Goal: Complete application form: Complete application form

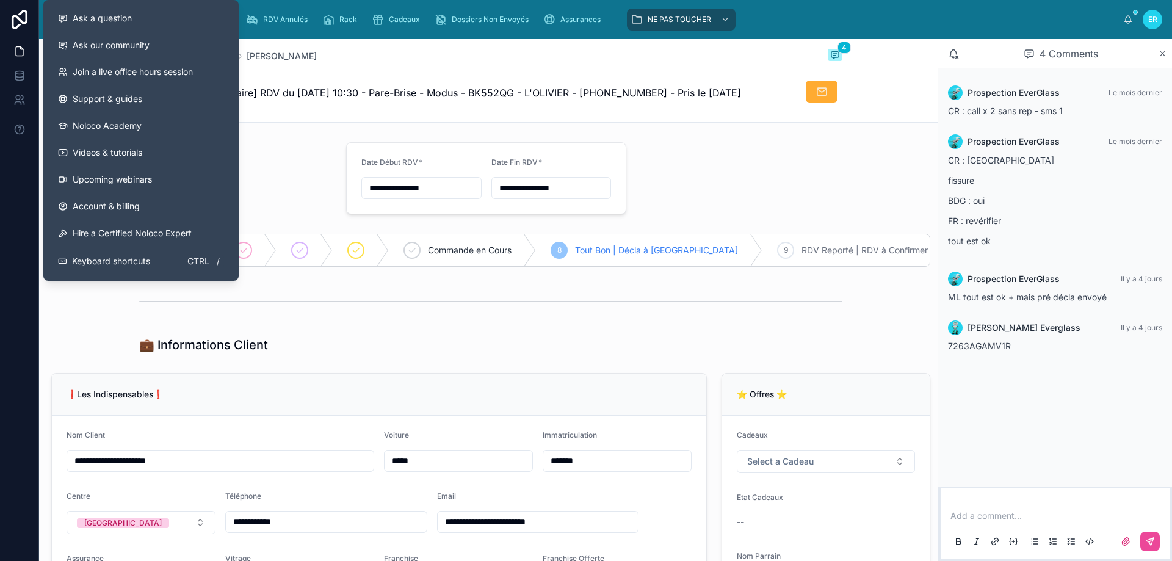
scroll to position [1342, 0]
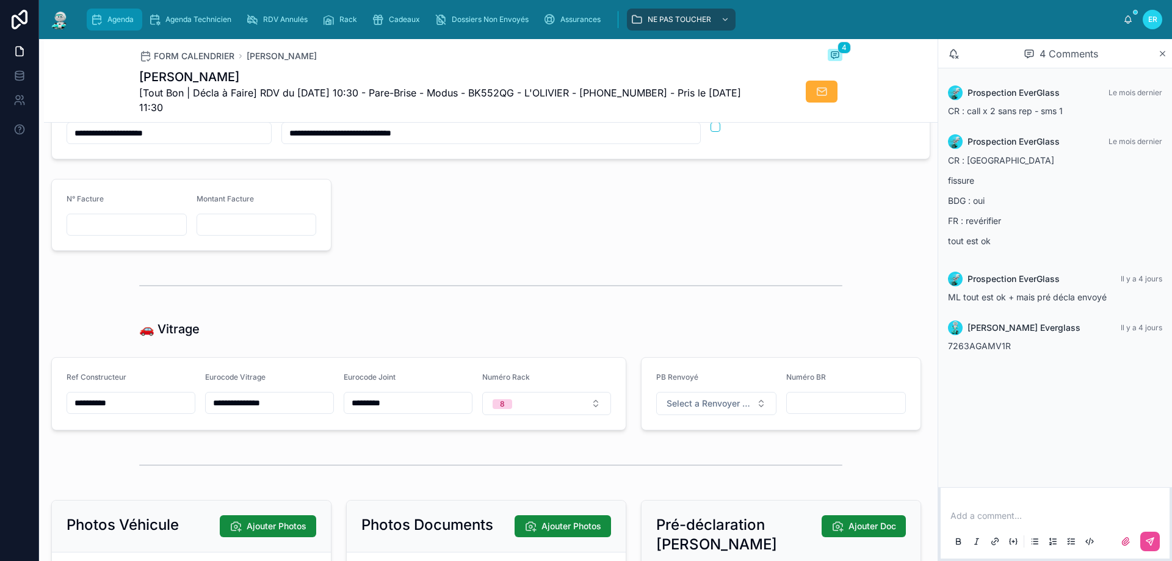
click at [116, 14] on div "Agenda" at bounding box center [114, 20] width 48 height 20
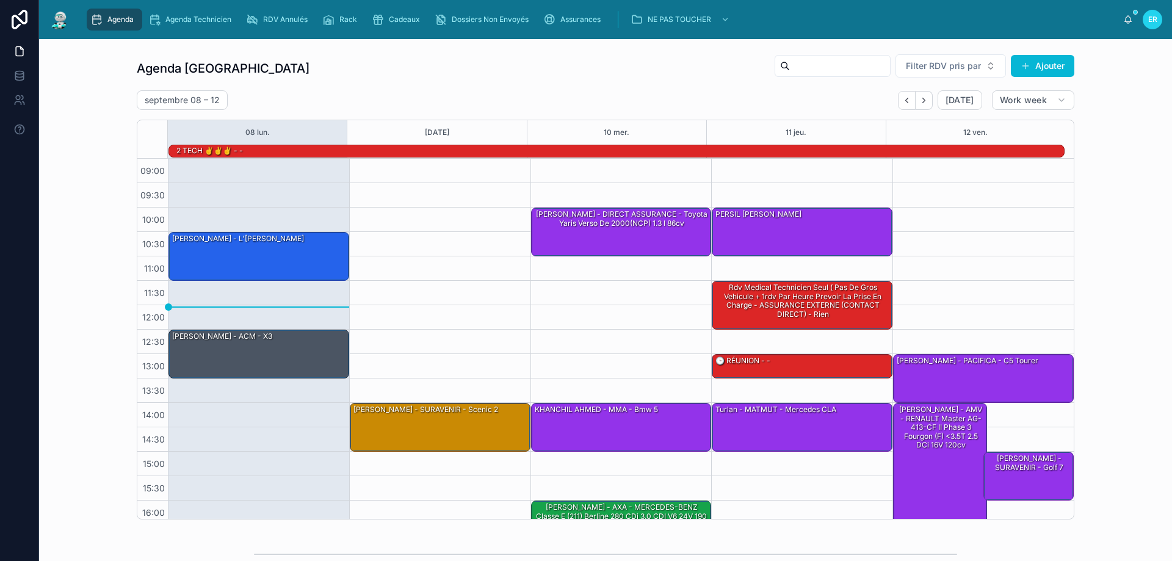
scroll to position [80, 0]
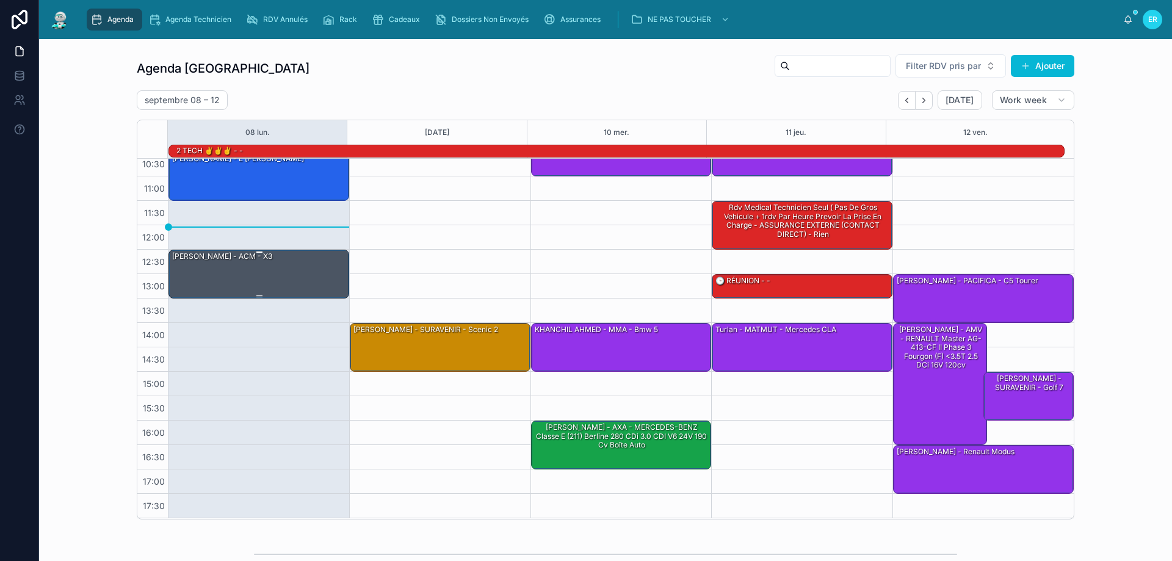
click at [209, 265] on div "[PERSON_NAME] - ACM - X3" at bounding box center [259, 273] width 177 height 46
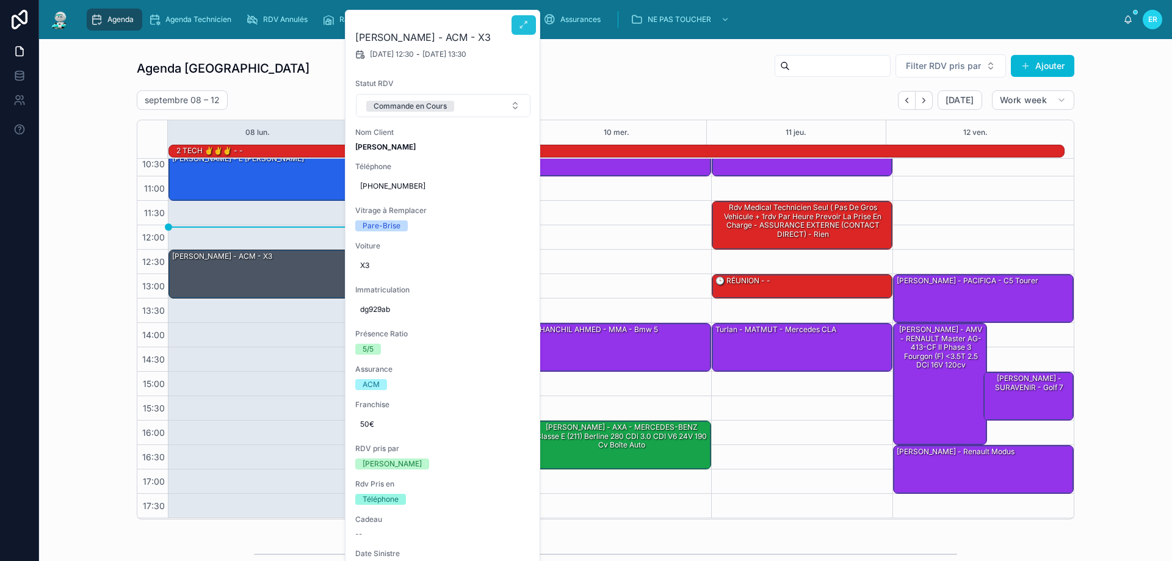
click at [521, 26] on icon at bounding box center [524, 25] width 10 height 10
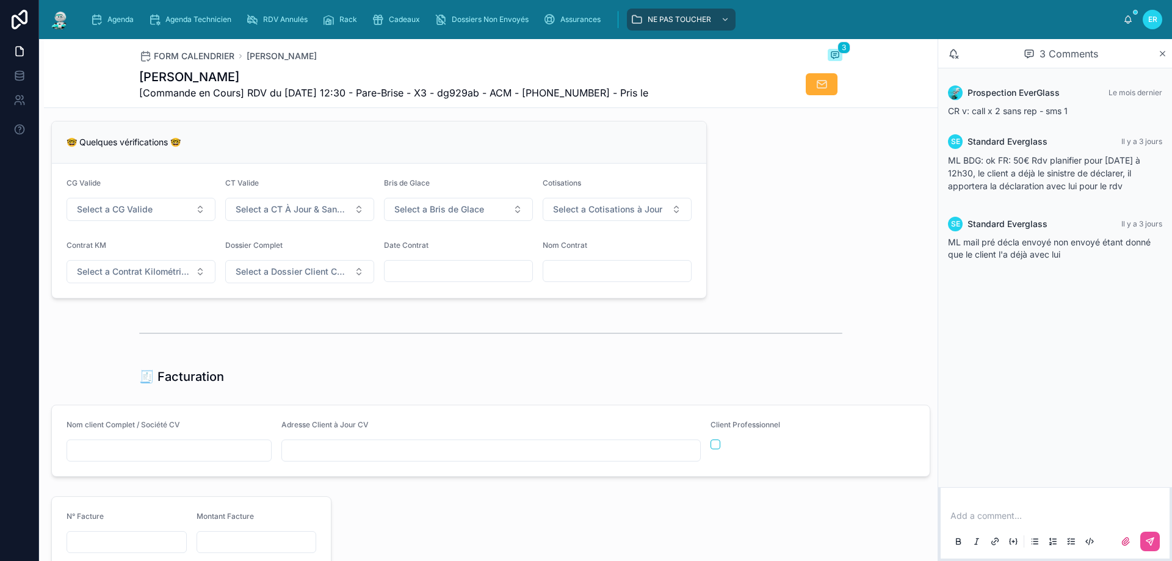
scroll to position [962, 0]
click at [154, 220] on button "Select a CG Valide" at bounding box center [141, 211] width 149 height 23
click at [137, 267] on div "✅ Oui" at bounding box center [140, 269] width 146 height 17
click at [314, 218] on span "Select a CT À Jour & Sans BDG" at bounding box center [292, 212] width 113 height 12
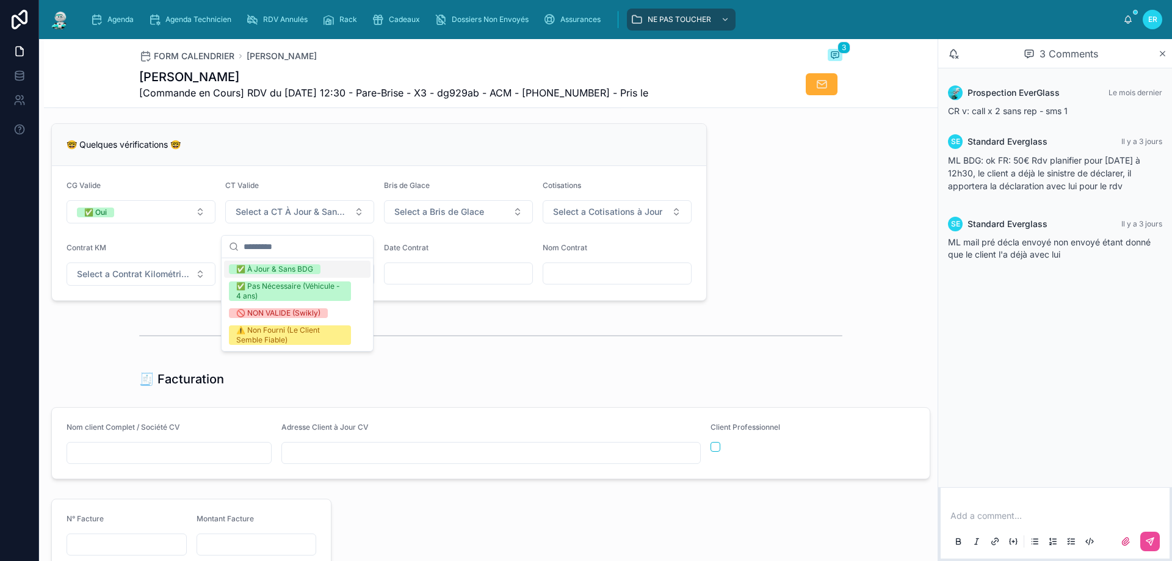
click at [297, 268] on div "✅ À Jour & Sans BDG" at bounding box center [274, 269] width 77 height 10
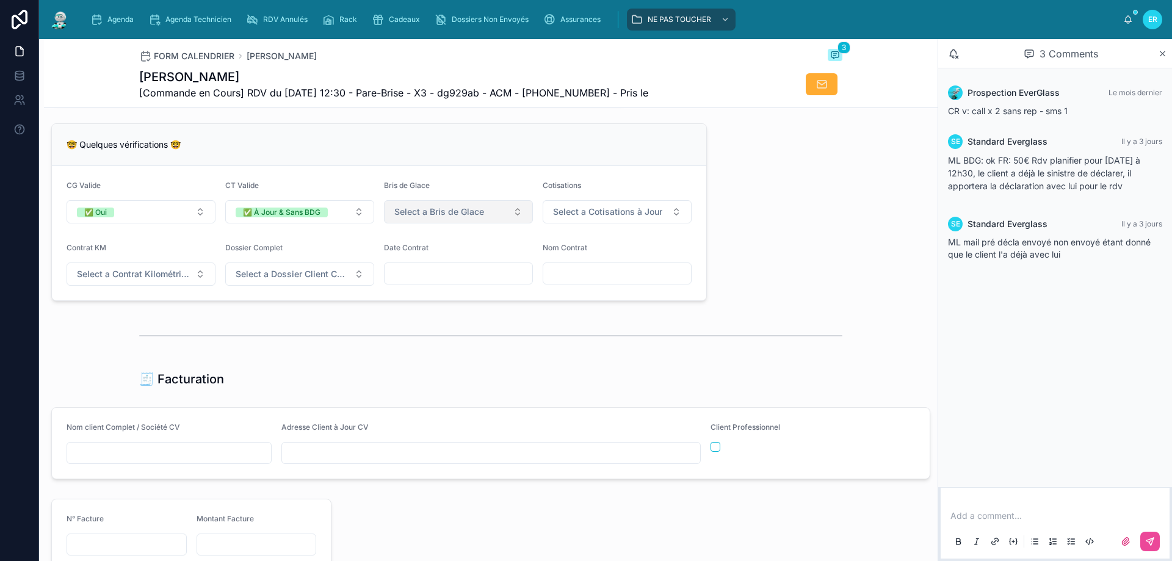
click at [464, 217] on span "Select a Bris de Glace" at bounding box center [439, 212] width 90 height 12
click at [439, 267] on div "✅ Validé" at bounding box center [454, 269] width 146 height 17
click at [618, 217] on span "Select a Cotisations à Jour" at bounding box center [607, 212] width 109 height 12
click at [583, 271] on div "✅ À Jour" at bounding box center [567, 269] width 34 height 10
click at [164, 275] on button "Select a Contrat Kilométrique" at bounding box center [141, 273] width 149 height 23
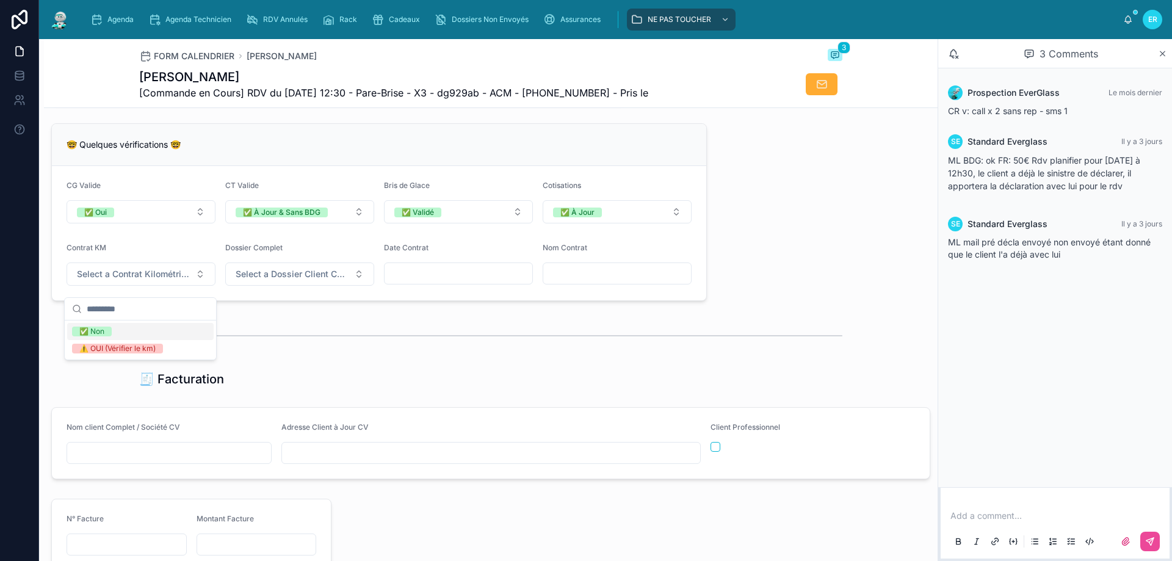
click at [142, 331] on div "✅ Non" at bounding box center [140, 331] width 146 height 17
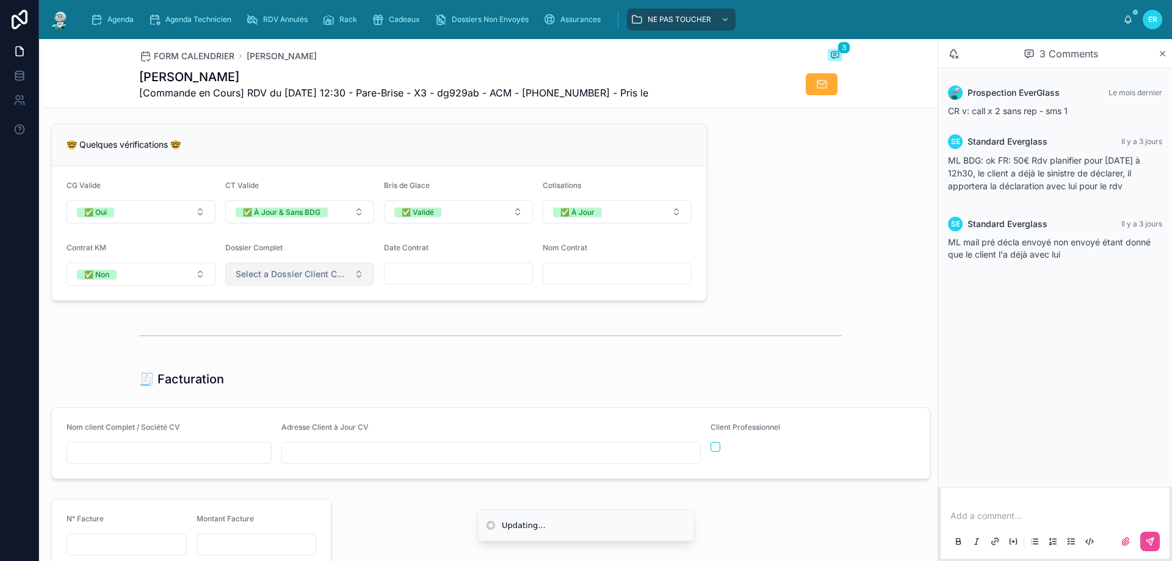
click at [311, 280] on span "Select a Dossier Client Complet" at bounding box center [292, 274] width 113 height 12
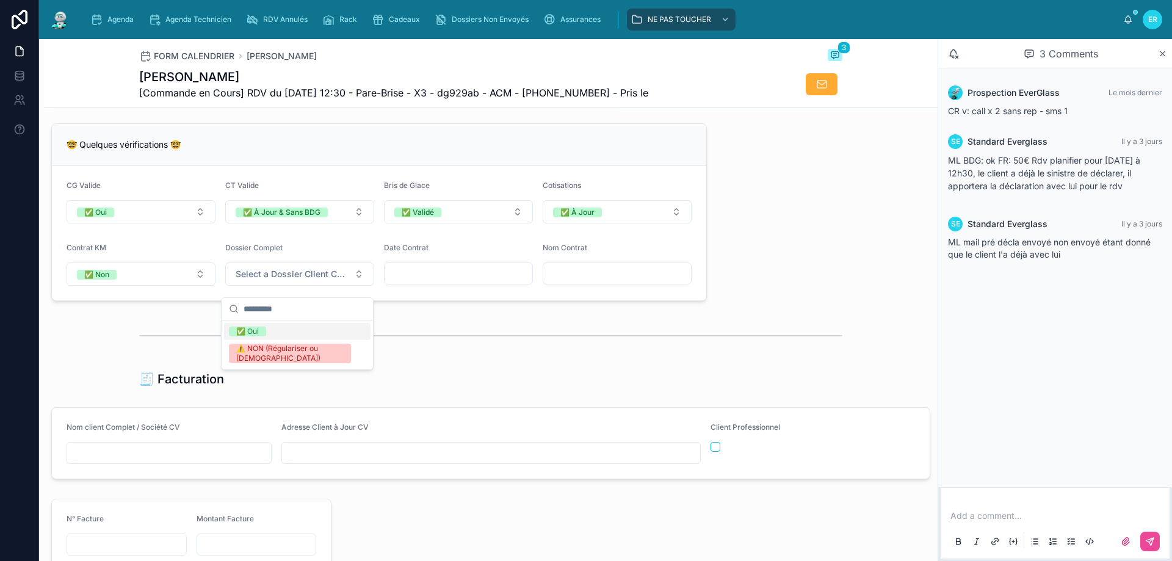
click at [290, 331] on div "✅ Oui" at bounding box center [297, 331] width 146 height 17
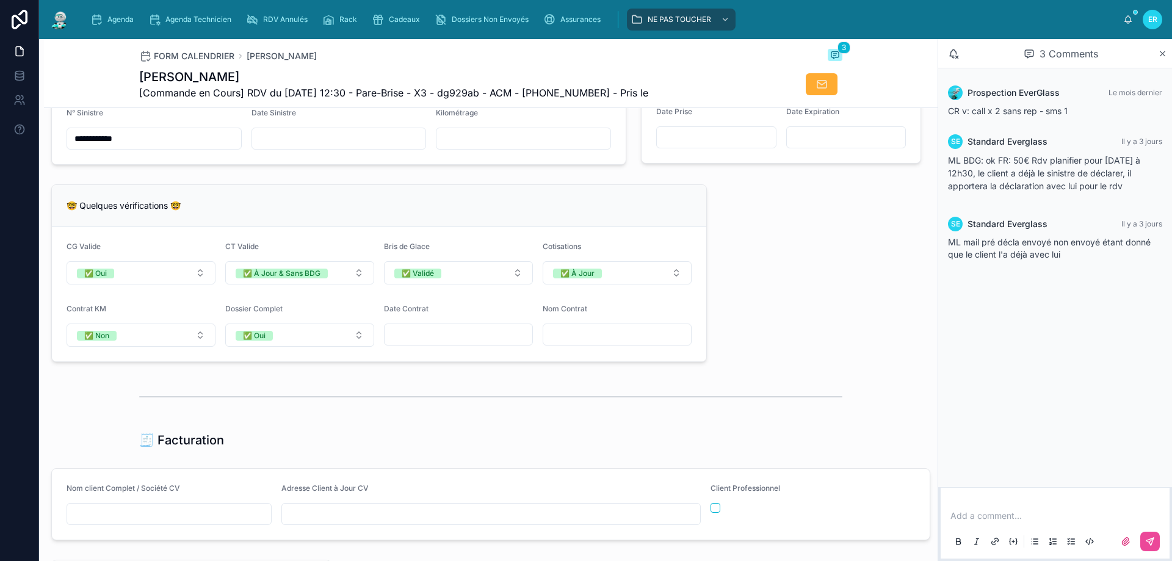
scroll to position [779, 0]
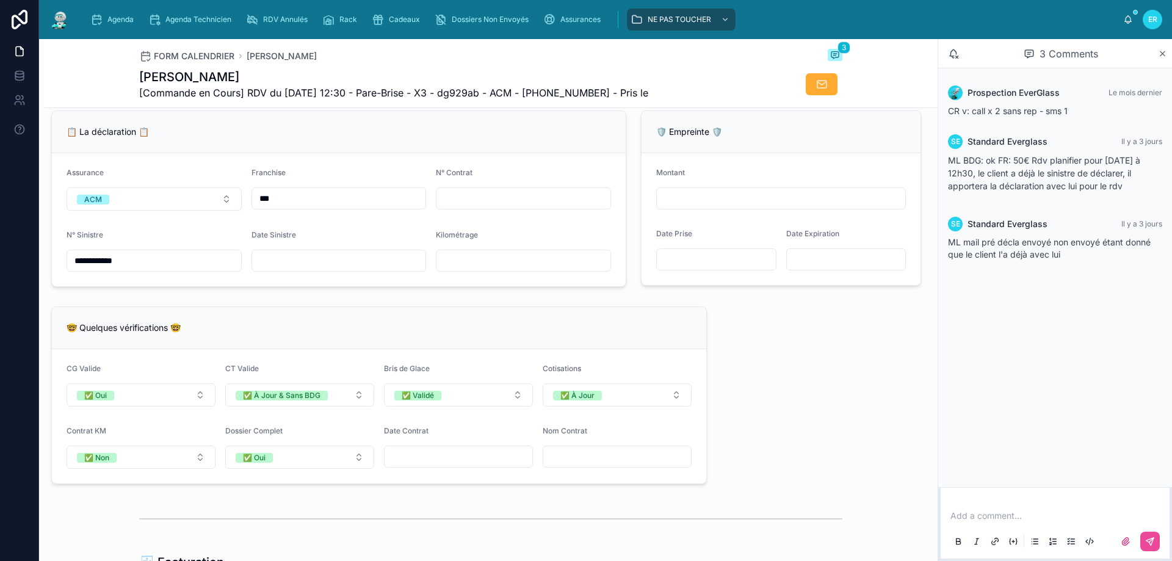
click at [358, 319] on div "🤓 Quelques vérifications 🤓" at bounding box center [379, 328] width 654 height 42
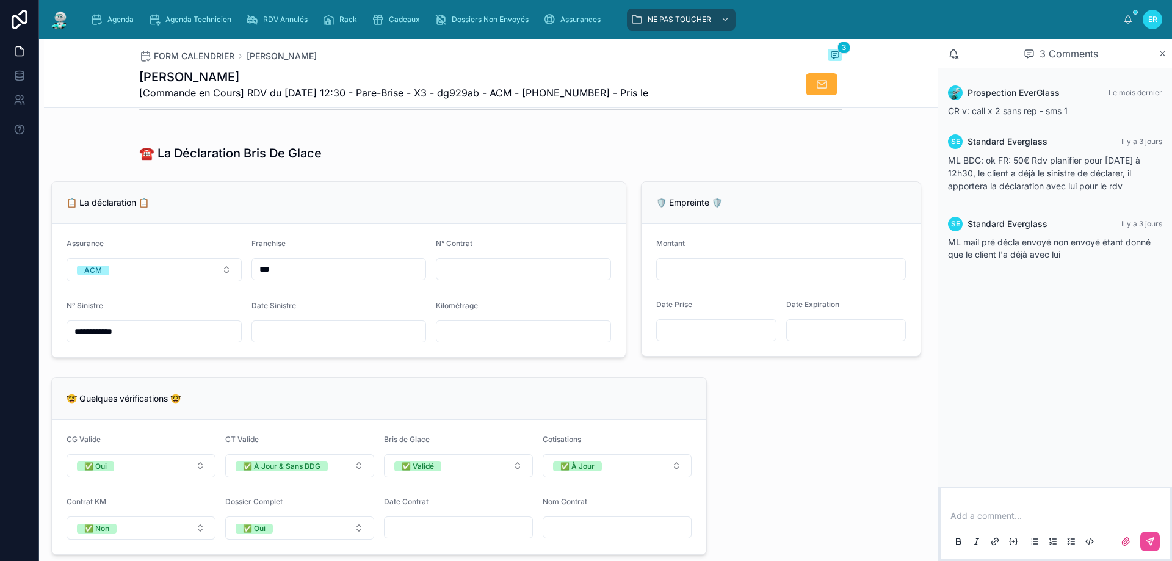
scroll to position [915, 0]
